Goal: Information Seeking & Learning: Learn about a topic

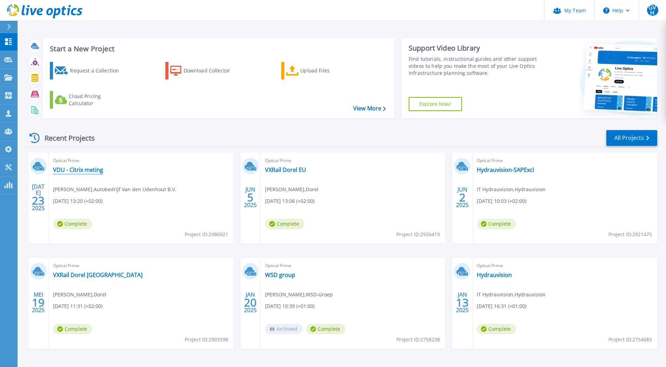
click at [65, 169] on link "VDU - Citrix meting" at bounding box center [78, 169] width 50 height 7
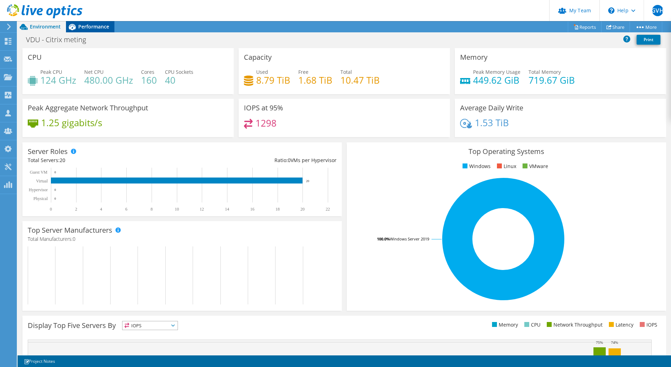
click at [97, 25] on span "Performance" at bounding box center [93, 26] width 31 height 7
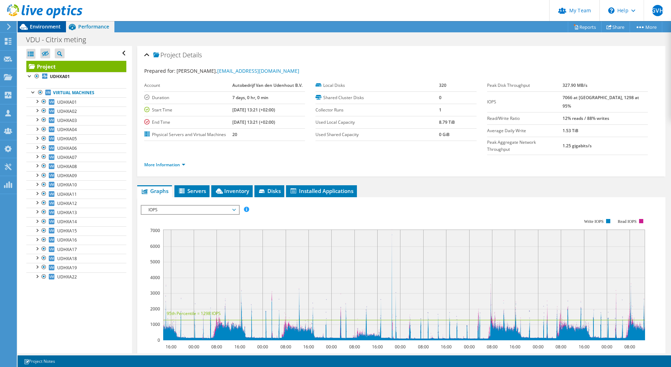
click at [34, 25] on span "Environment" at bounding box center [45, 26] width 31 height 7
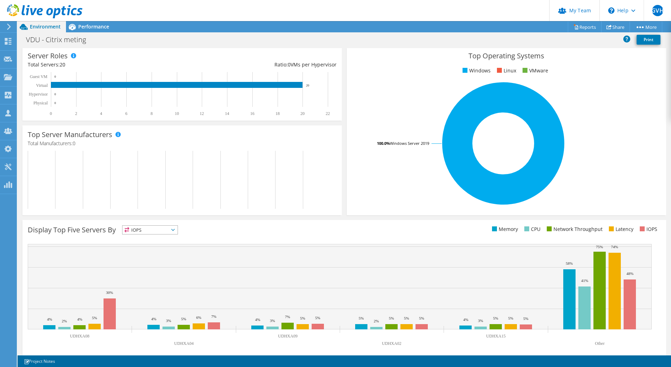
scroll to position [102, 0]
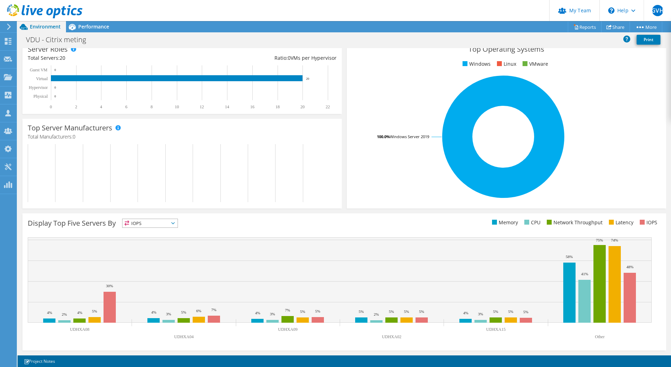
click at [162, 222] on span "IOPS" at bounding box center [150, 223] width 55 height 8
click at [156, 272] on li "Latency" at bounding box center [150, 272] width 55 height 10
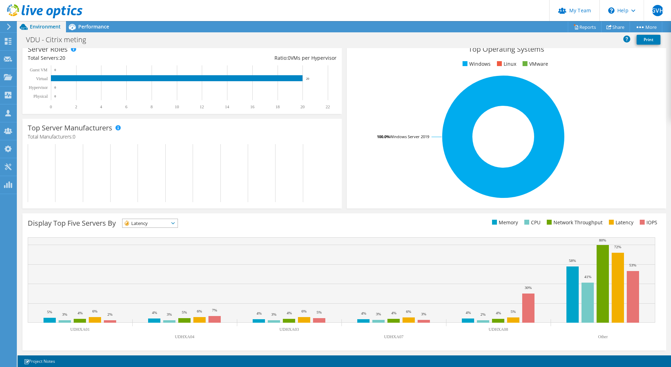
click at [156, 219] on span "Latency" at bounding box center [146, 223] width 46 height 8
click at [143, 221] on span "Latency" at bounding box center [146, 223] width 46 height 8
click at [339, 172] on div "Top Server Manufacturers Manufacturers are shown for physical servers and hyper…" at bounding box center [182, 164] width 320 height 90
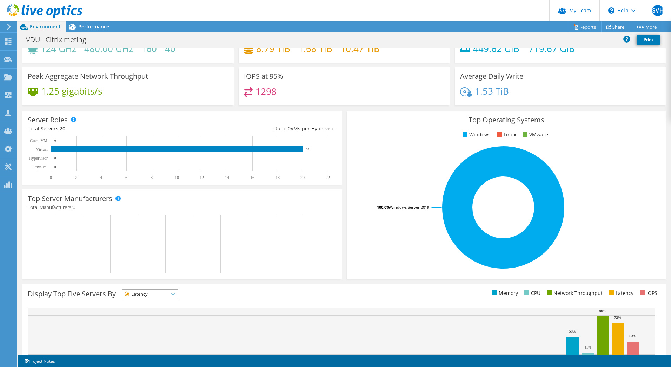
scroll to position [0, 0]
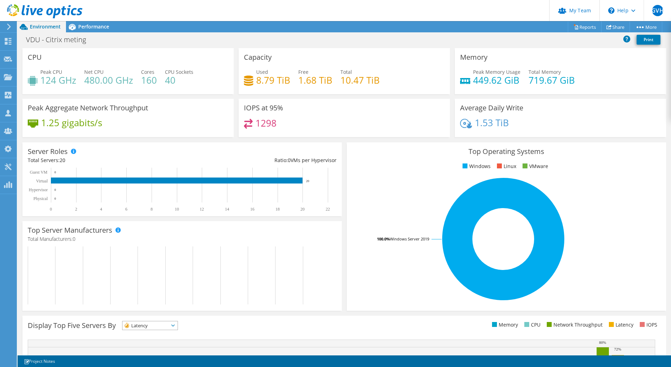
click at [96, 78] on h4 "480.00 GHz" at bounding box center [108, 80] width 49 height 8
click at [85, 24] on span "Performance" at bounding box center [93, 26] width 31 height 7
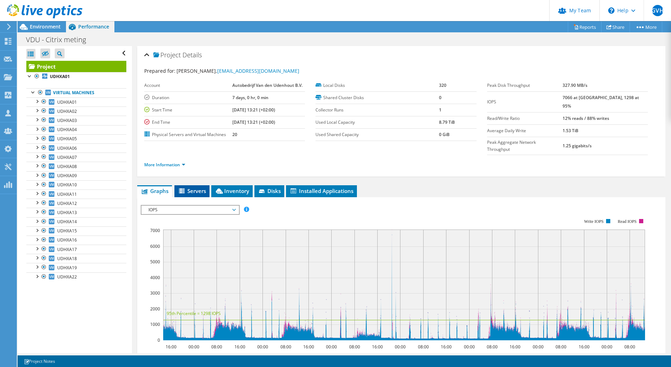
click at [198, 187] on span "Servers" at bounding box center [192, 190] width 28 height 7
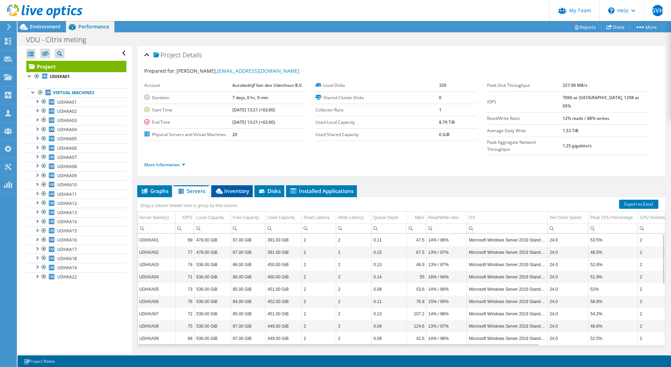
click at [231, 187] on span "Inventory" at bounding box center [232, 190] width 34 height 7
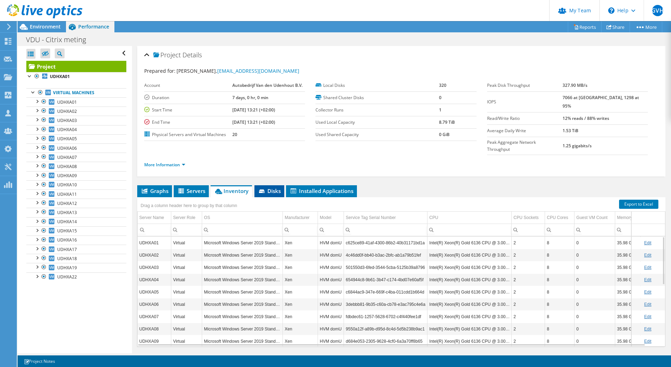
click at [274, 187] on span "Disks" at bounding box center [269, 190] width 23 height 7
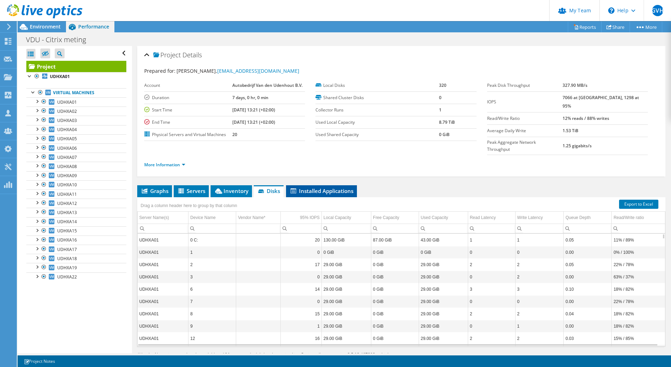
click at [323, 187] on span "Installed Applications" at bounding box center [322, 190] width 64 height 7
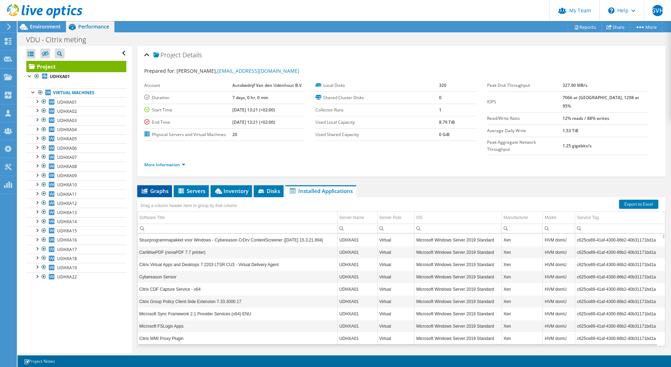
click at [160, 187] on span "Graphs" at bounding box center [155, 190] width 28 height 7
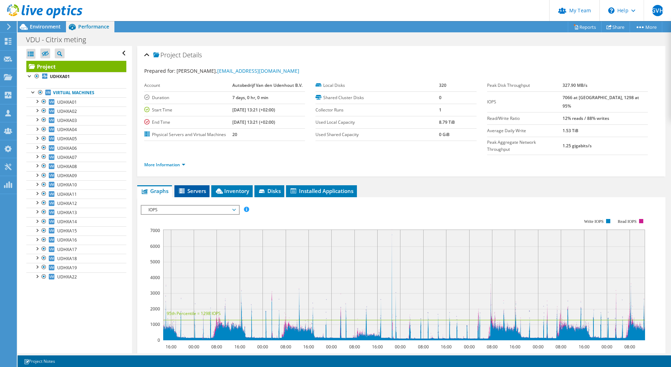
click at [193, 187] on span "Servers" at bounding box center [192, 190] width 28 height 7
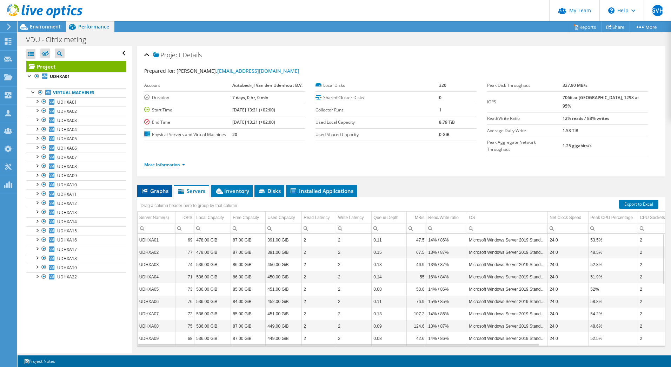
click at [153, 187] on span "Graphs" at bounding box center [155, 190] width 28 height 7
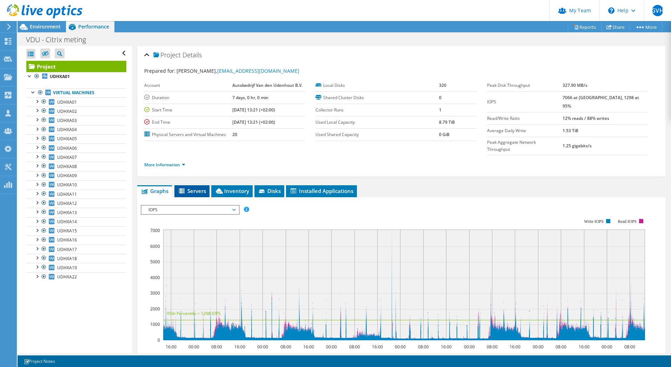
click at [199, 187] on span "Servers" at bounding box center [192, 190] width 28 height 7
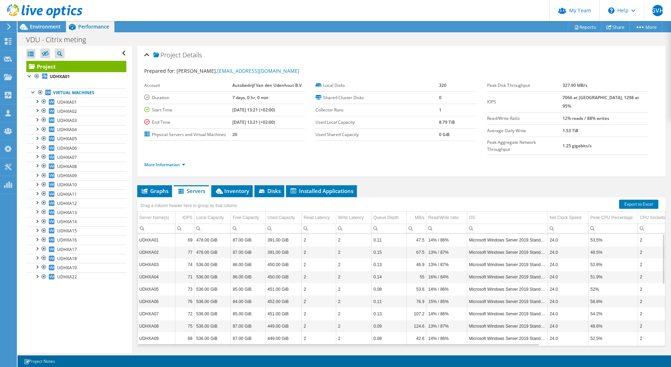
drag, startPoint x: 326, startPoint y: 120, endPoint x: 224, endPoint y: 147, distance: 105.4
click at [224, 159] on ul "More Information" at bounding box center [401, 163] width 514 height 9
click at [185, 162] on link "More Information" at bounding box center [164, 165] width 41 height 6
